Goal: Information Seeking & Learning: Learn about a topic

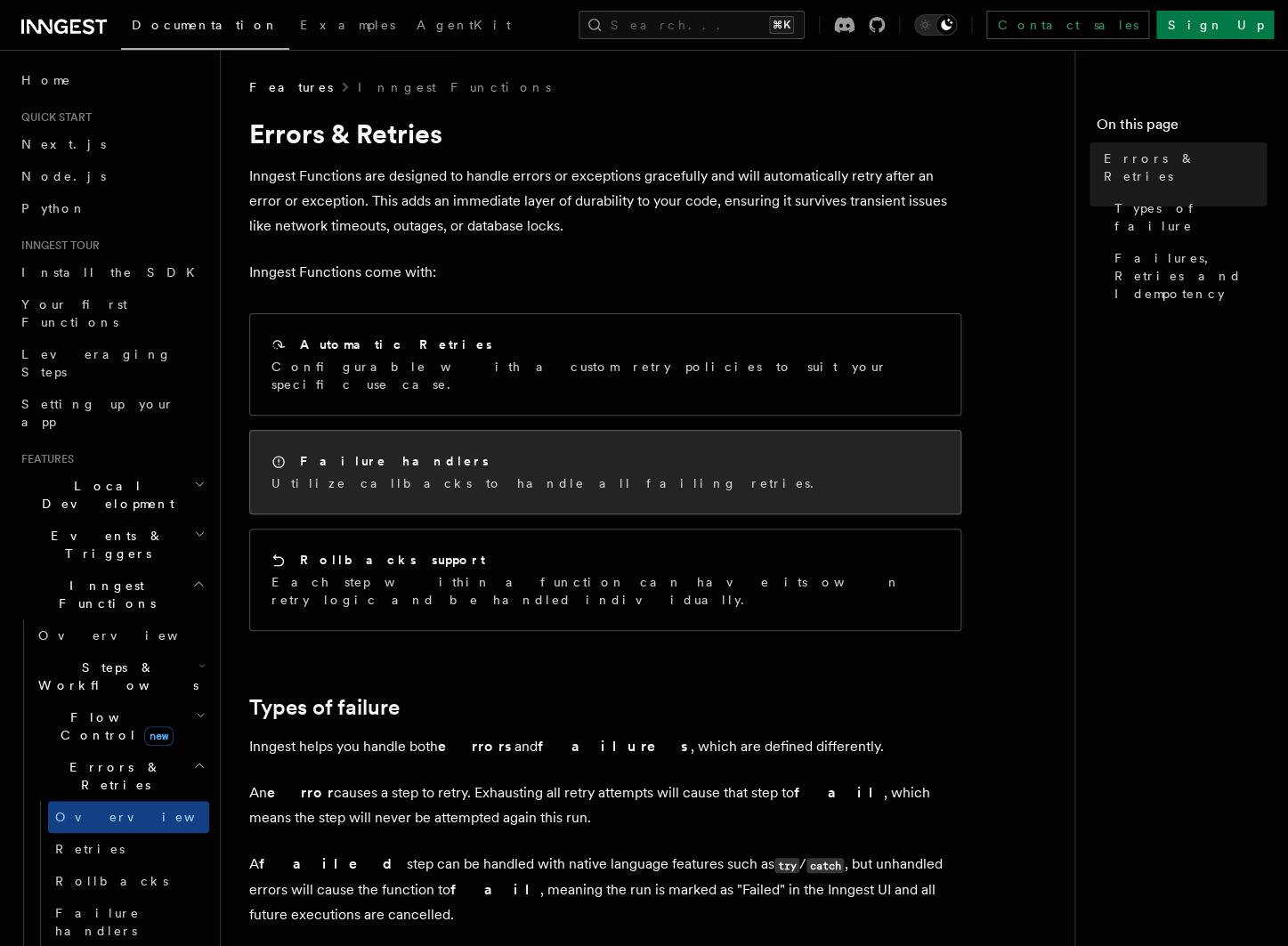
click at [462, 486] on div "Failure handlers Utilize callbacks to handle all failing retries." at bounding box center [605, 472] width 710 height 83
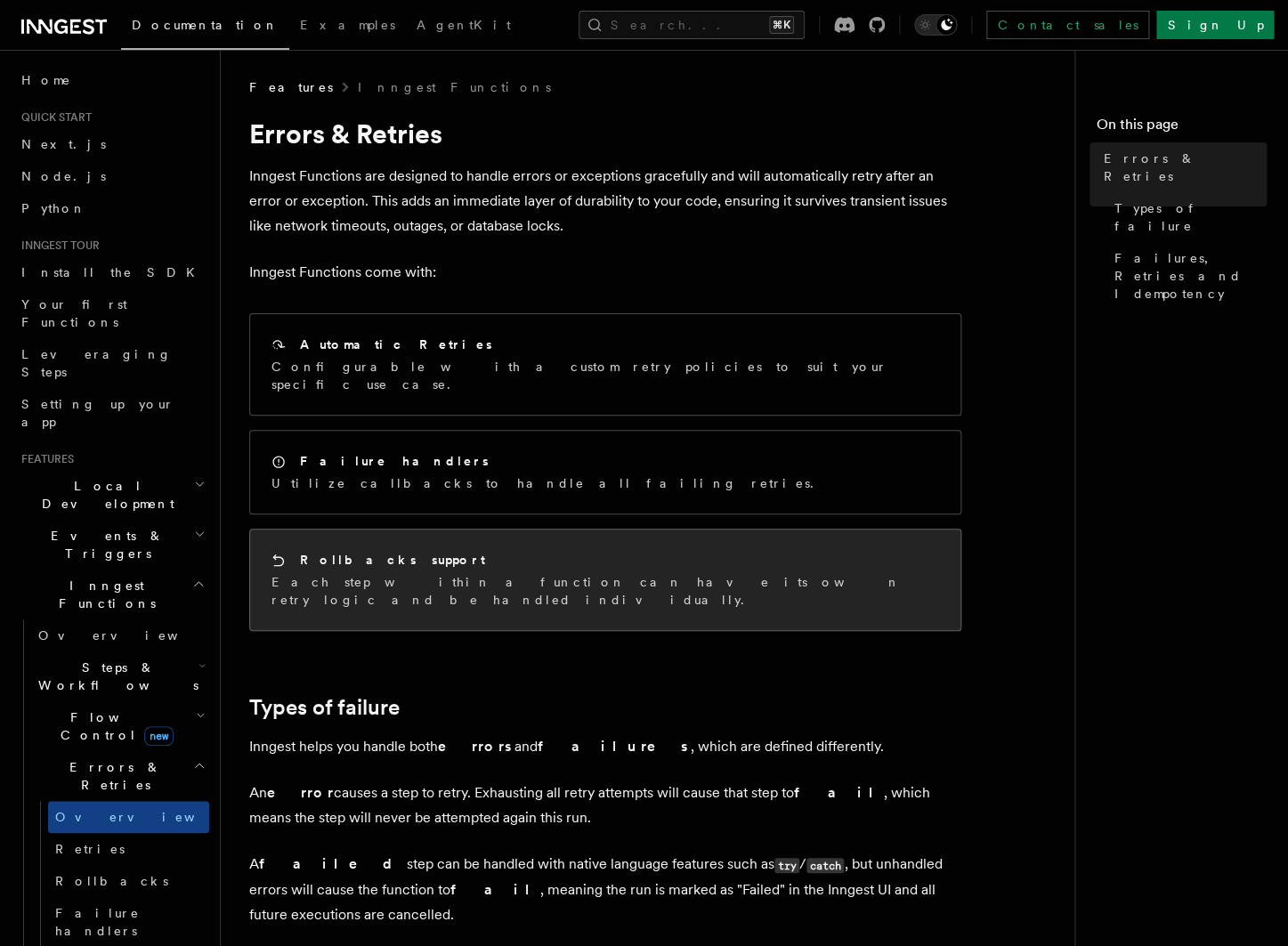
click at [413, 573] on p "Each step within a function can have its own retry logic and be handled individ…" at bounding box center [605, 591] width 668 height 35
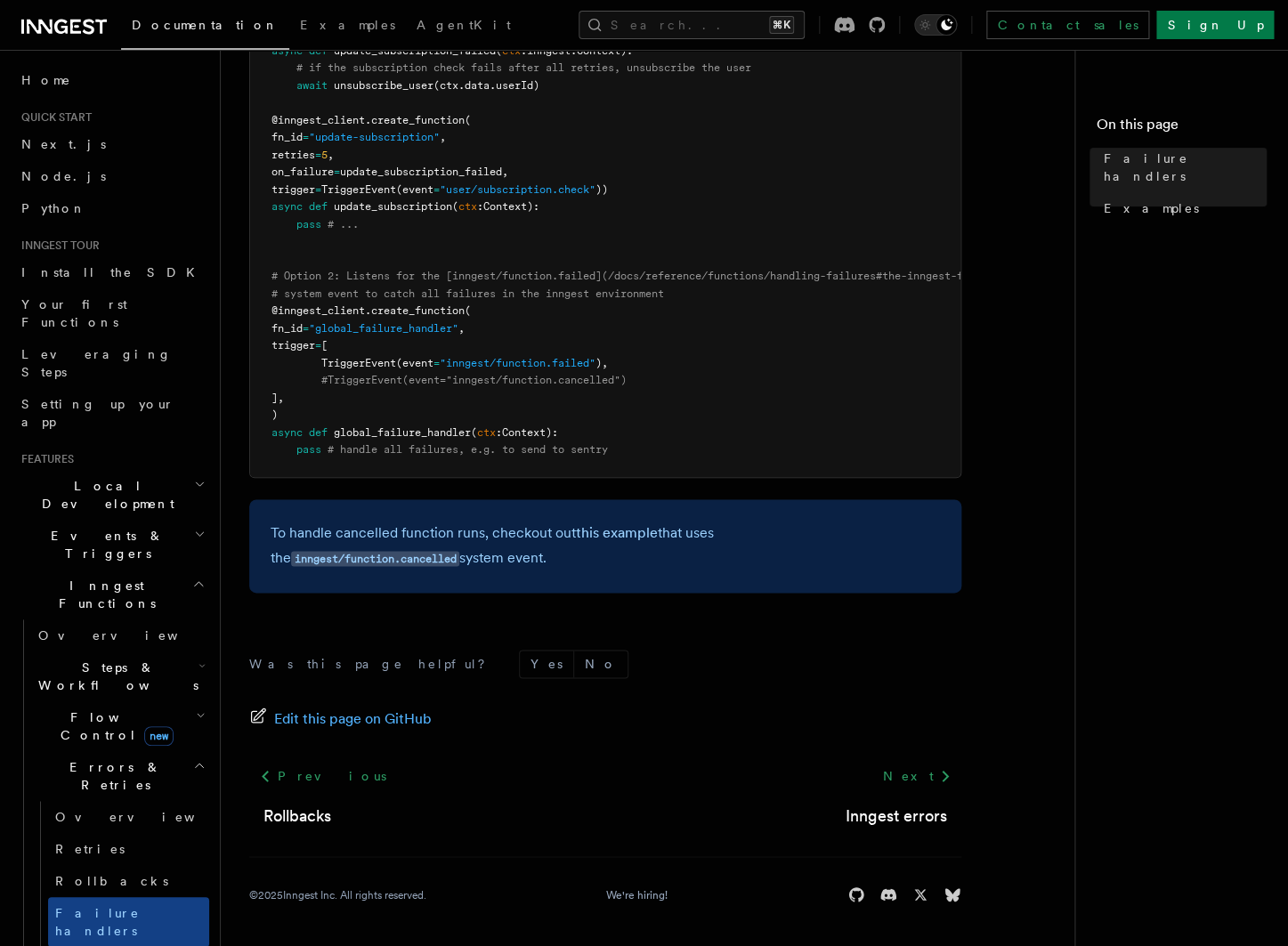
scroll to position [492, 0]
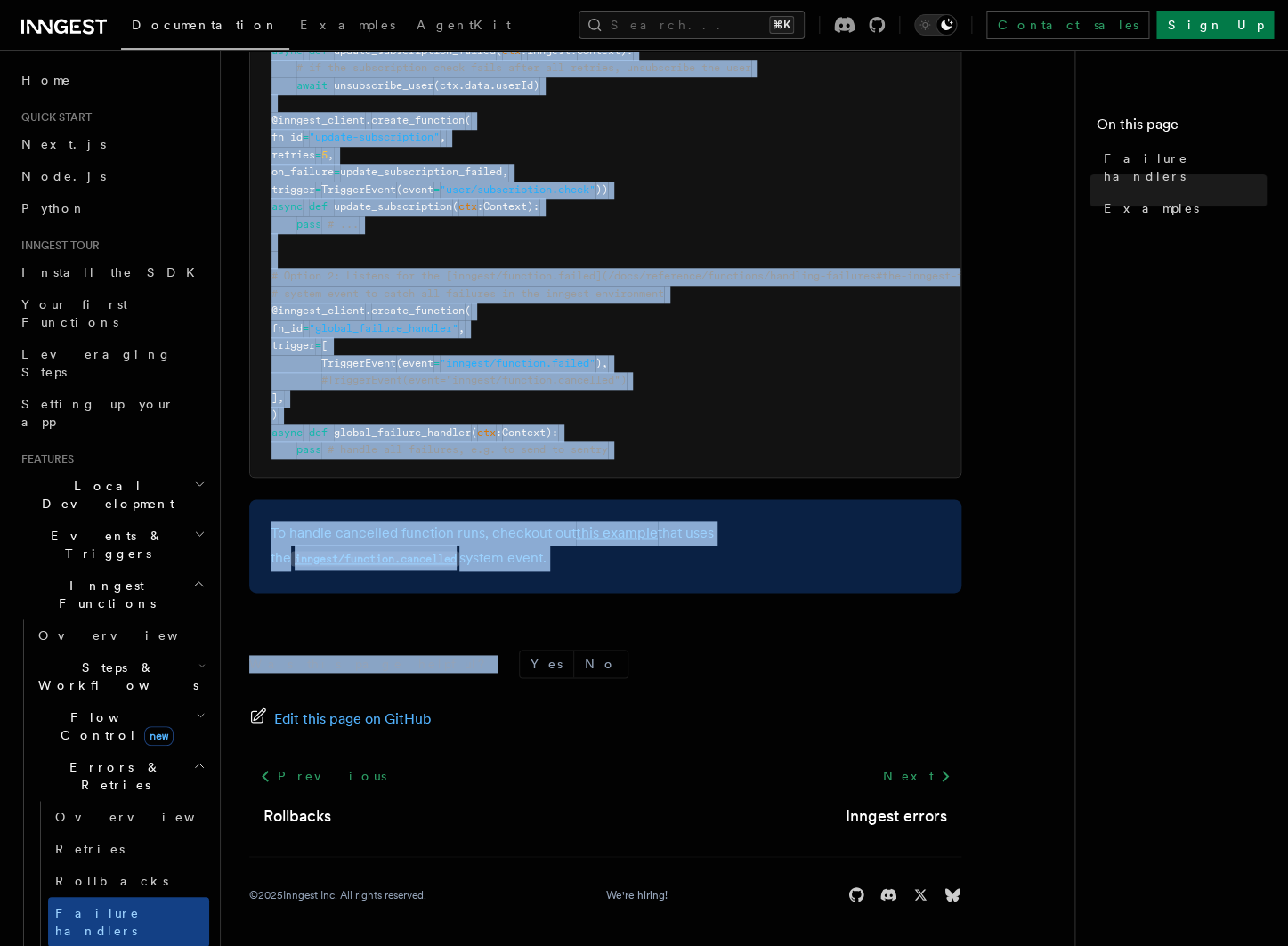
drag, startPoint x: 249, startPoint y: 87, endPoint x: 645, endPoint y: 660, distance: 696.5
click at [645, 660] on article "Features Inngest Functions Errors & Retries Failure handlers TypeScript only If…" at bounding box center [655, 272] width 811 height 1349
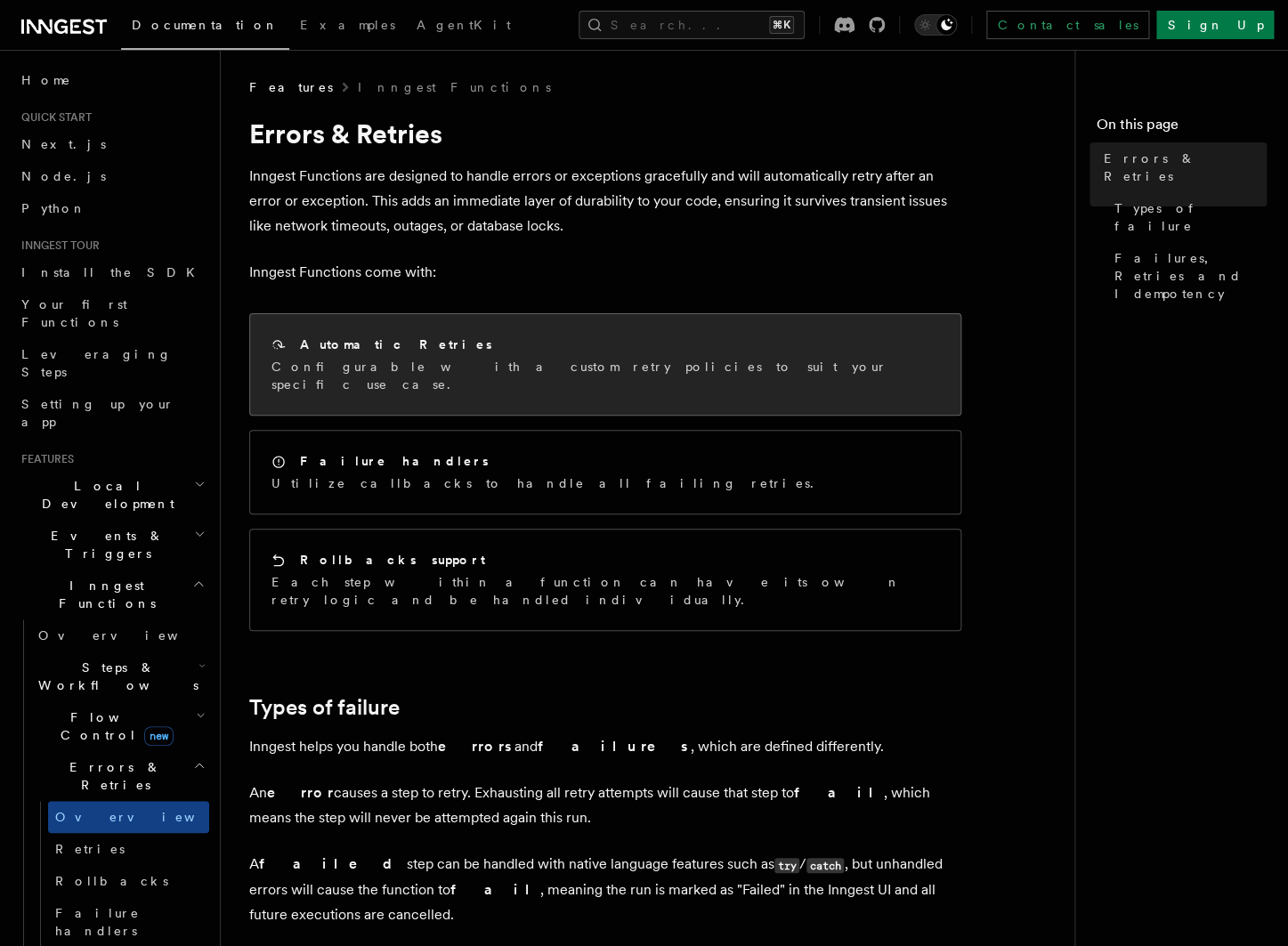
click at [547, 373] on p "Configurable with a custom retry policies to suit your specific use case." at bounding box center [605, 376] width 668 height 35
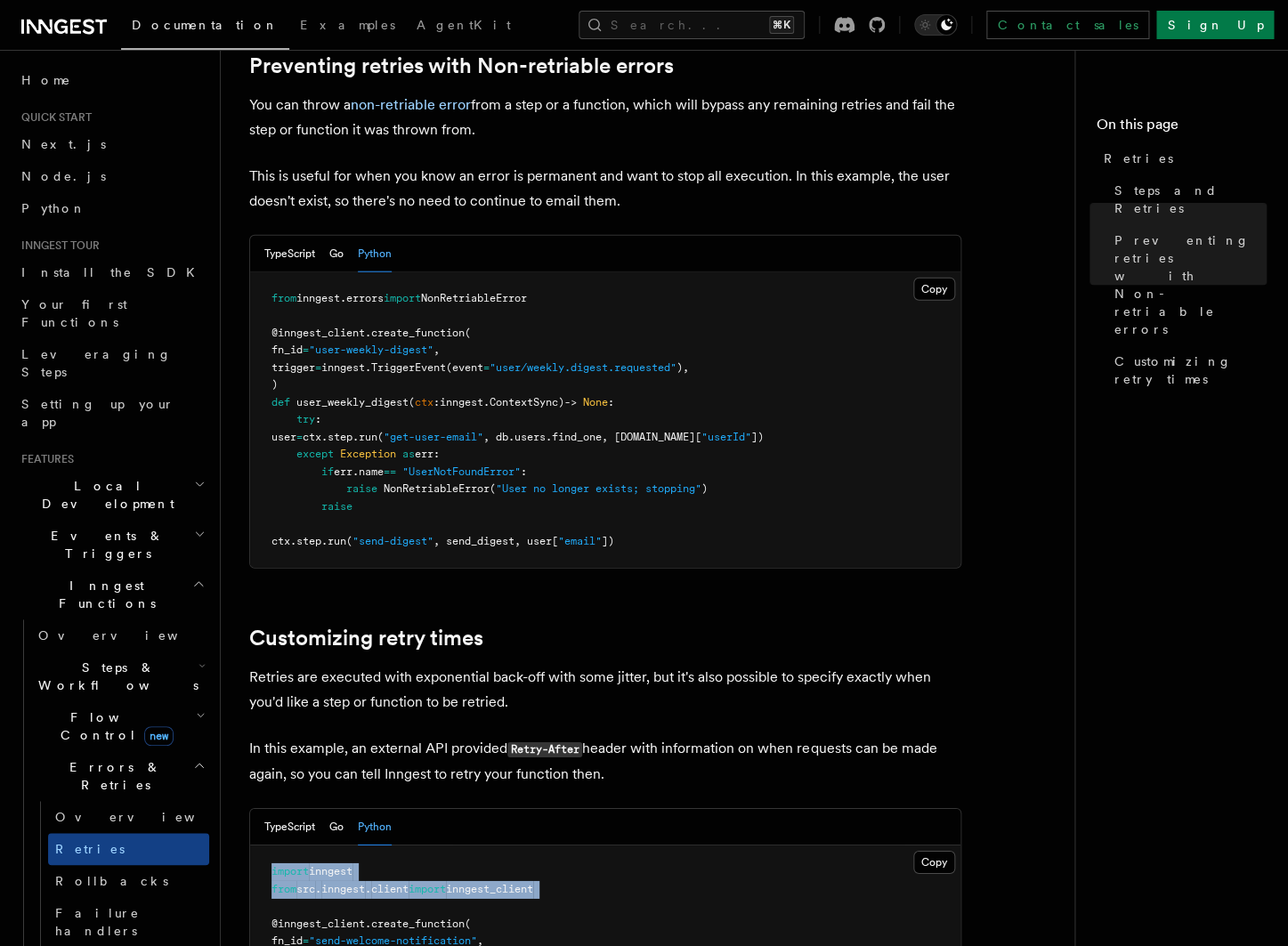
scroll to position [2052, 0]
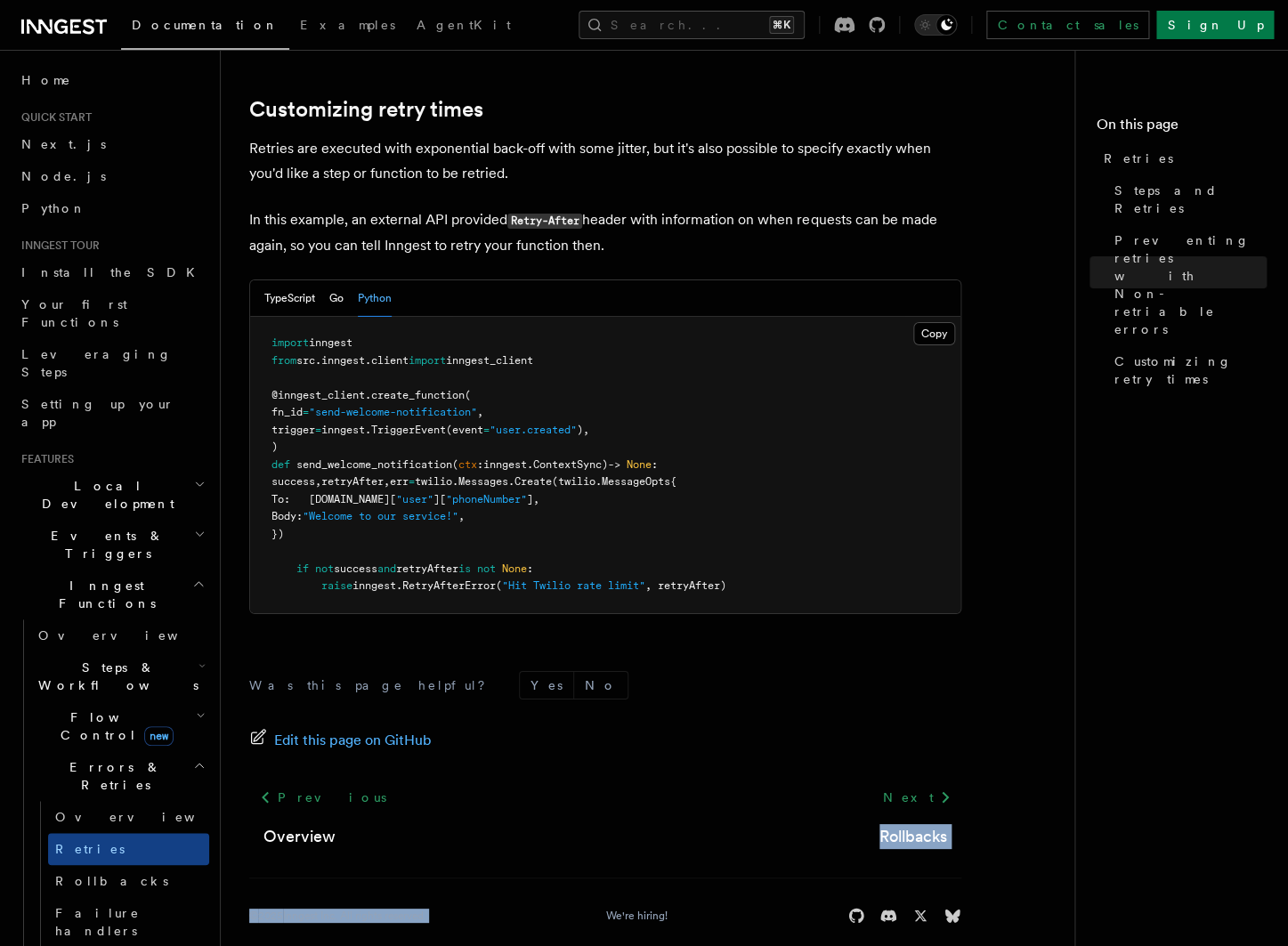
drag, startPoint x: 233, startPoint y: 82, endPoint x: 680, endPoint y: 871, distance: 906.8
copy footer "Rollbacks © 2025 Inngest Inc. All rights reserved."
click at [671, 513] on pre "import inngest from src . inngest . client import inngest_client @inngest_clien…" at bounding box center [605, 465] width 710 height 297
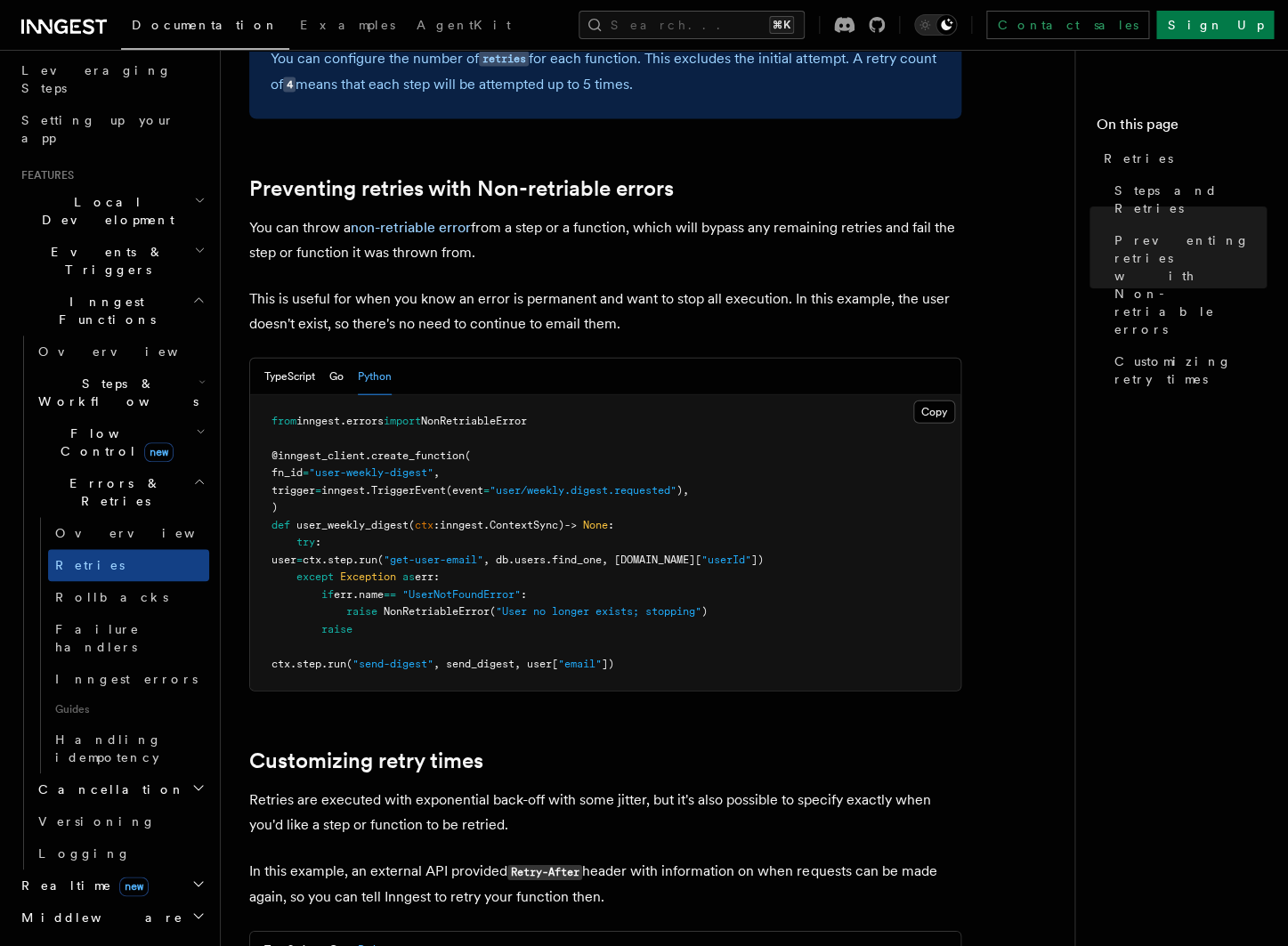
scroll to position [302, 0]
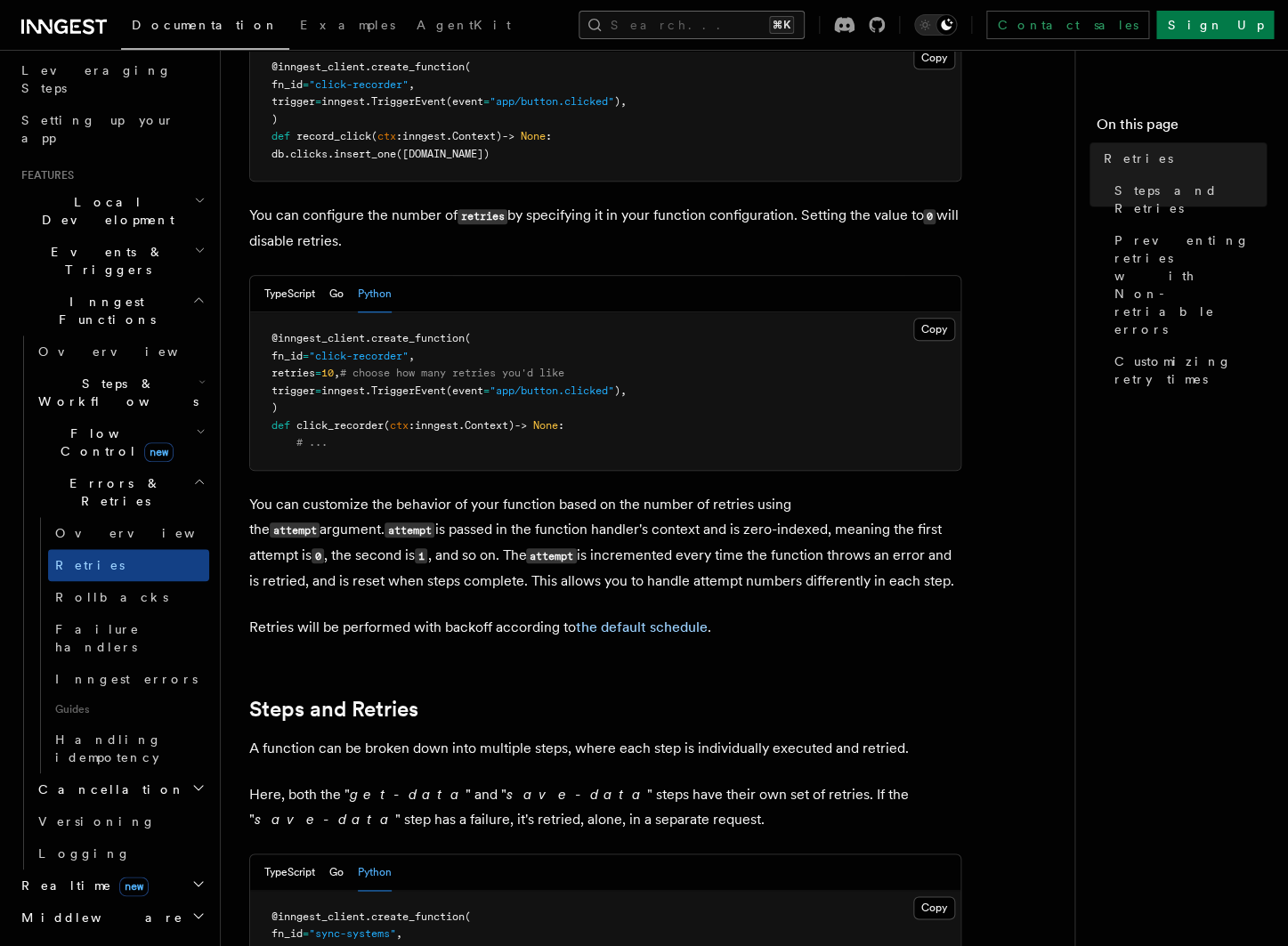
click at [634, 30] on button "Search... ⌘K" at bounding box center [691, 24] width 226 height 29
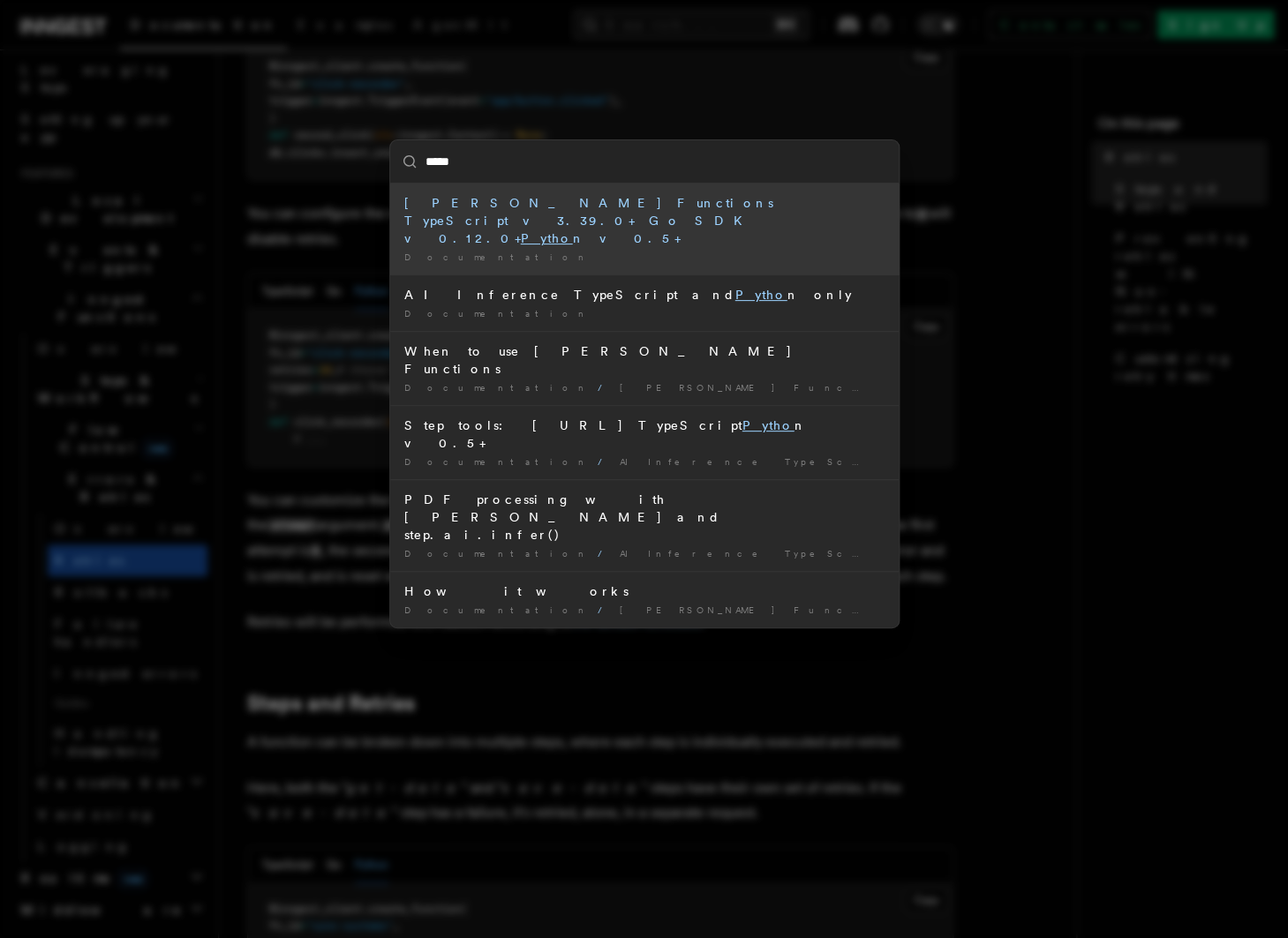
type input "******"
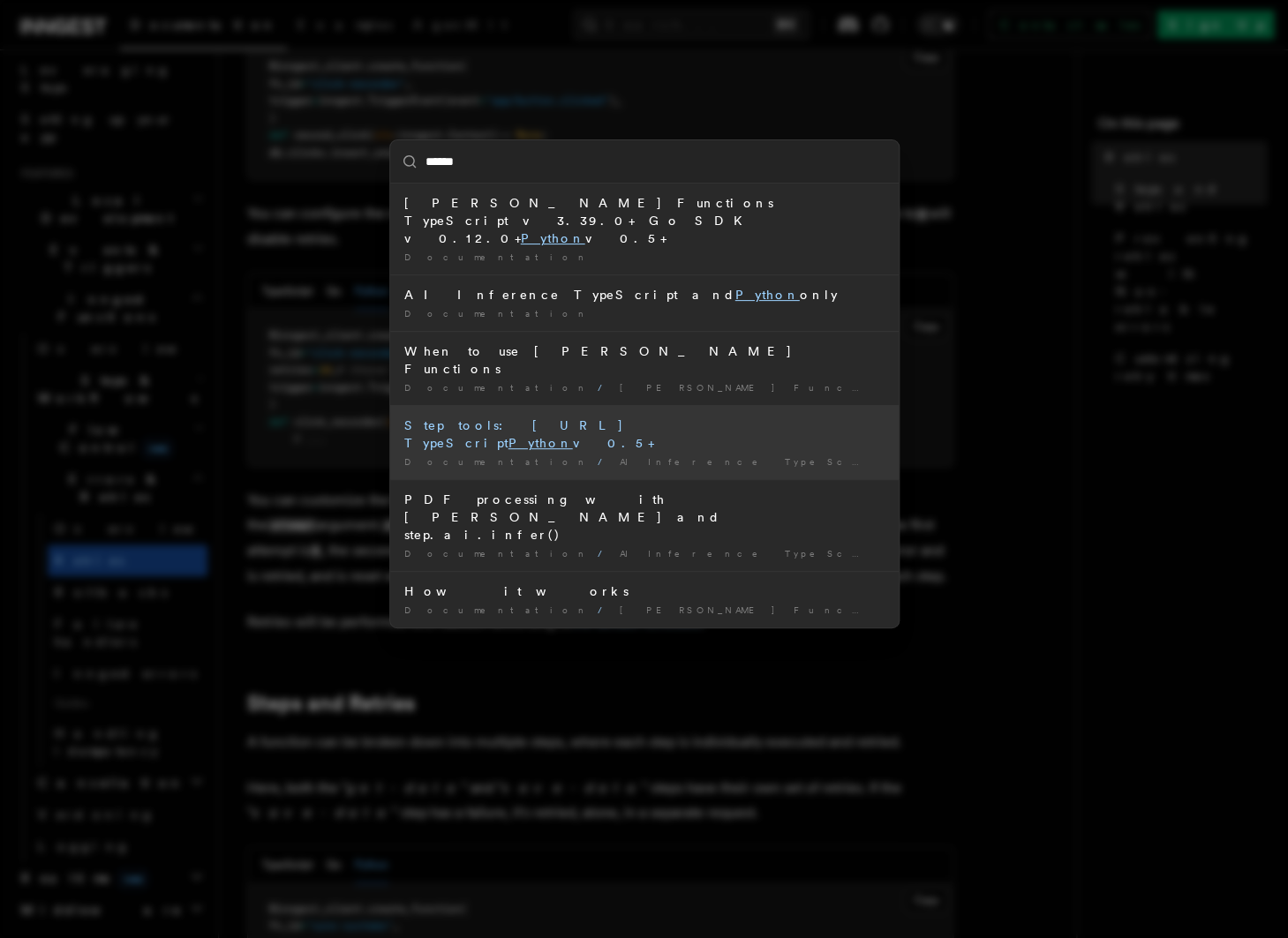
click at [563, 417] on div "Step tools: step.ai TypeScript Python v0.5+" at bounding box center [644, 434] width 481 height 35
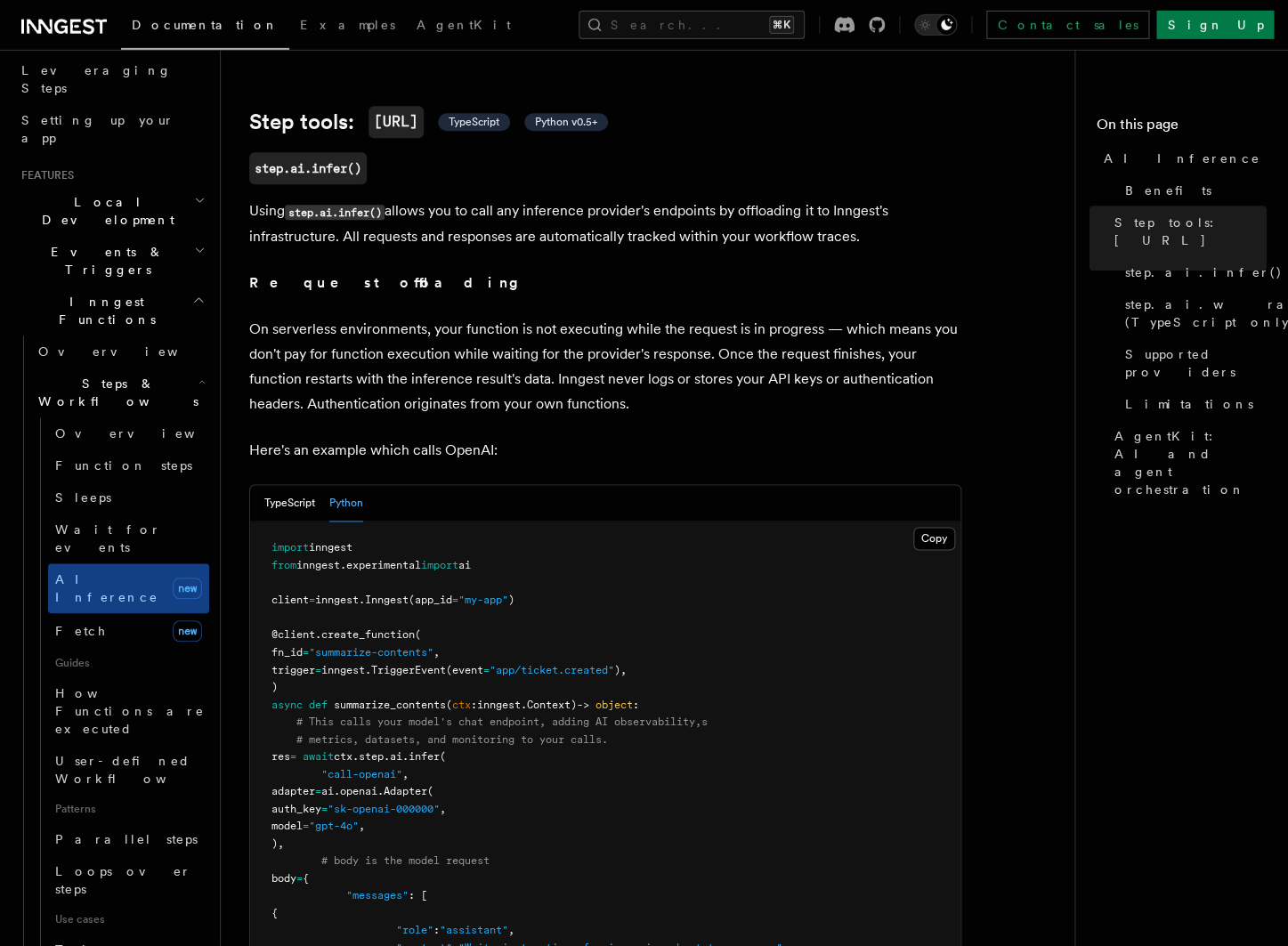
scroll to position [638, 0]
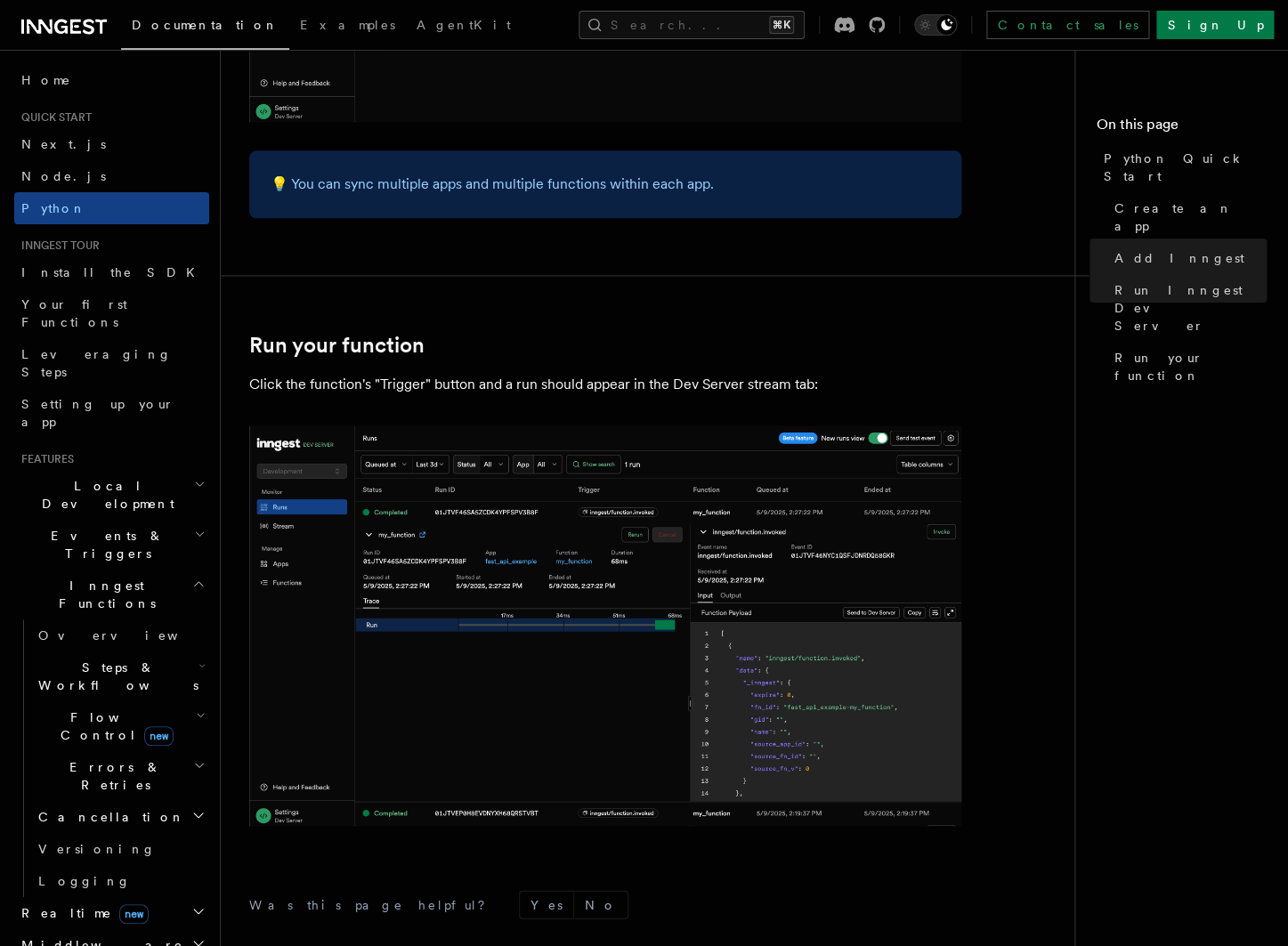
scroll to position [3555, 0]
